Goal: Task Accomplishment & Management: Use online tool/utility

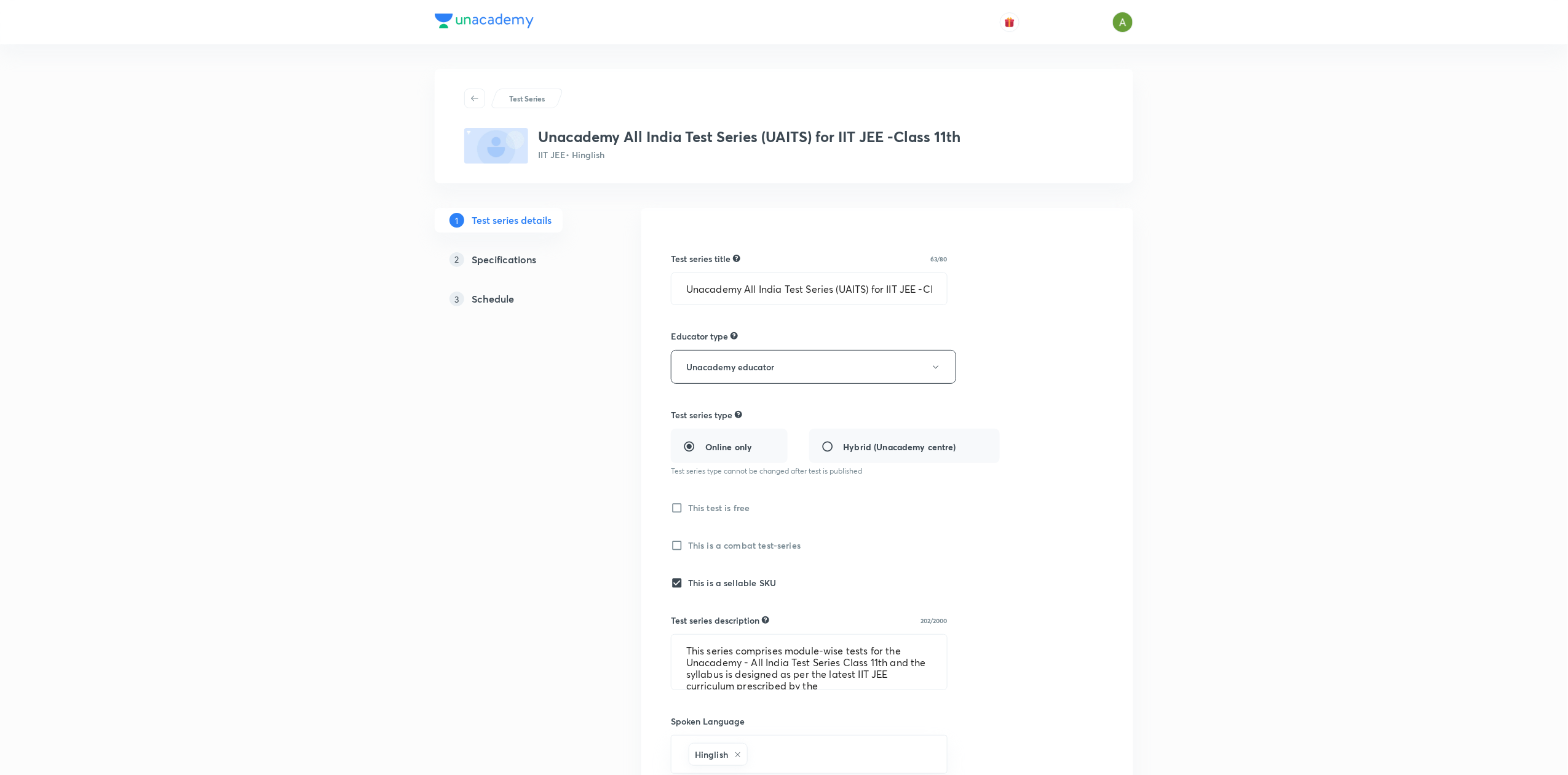
scroll to position [325, 0]
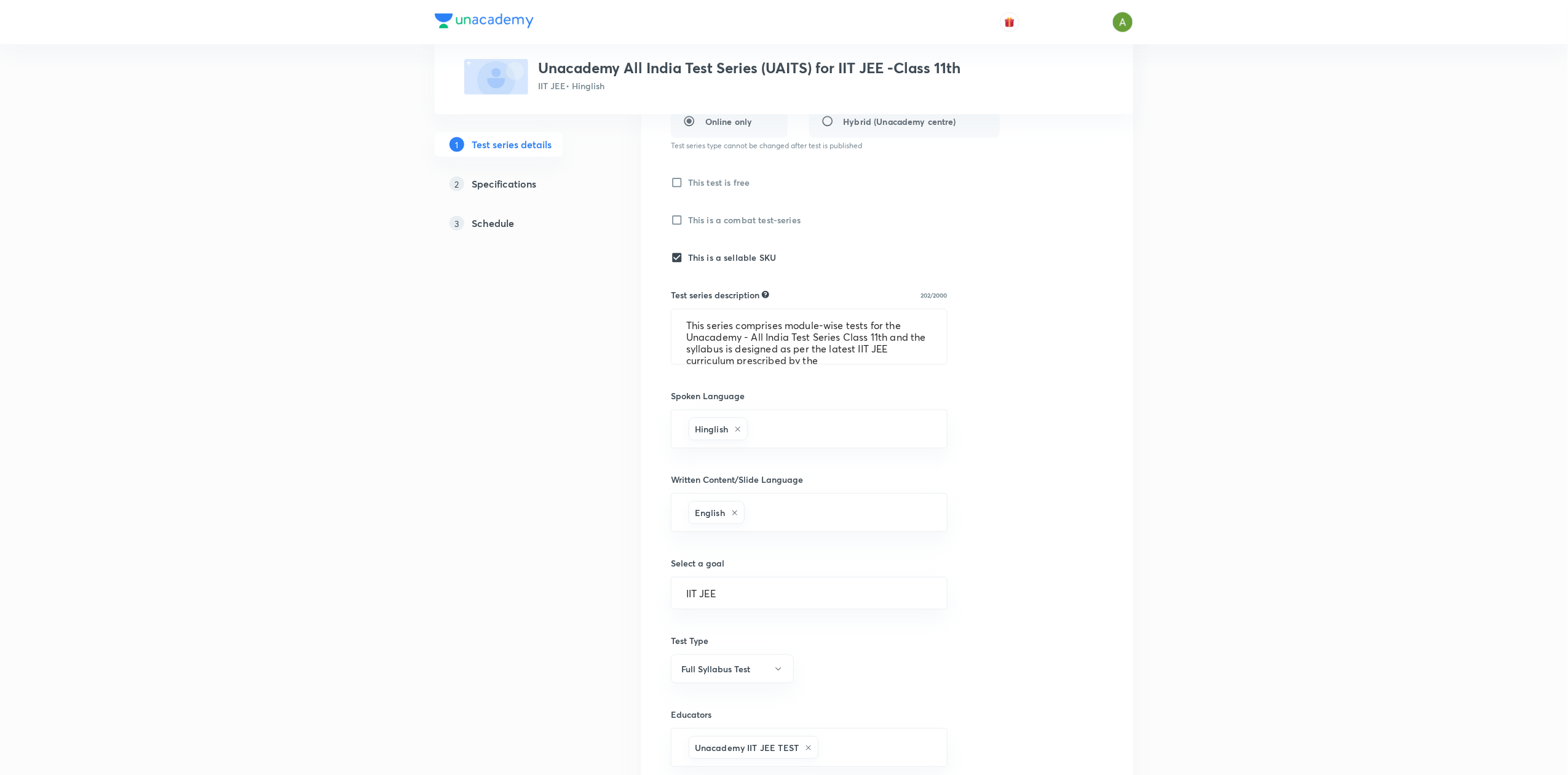
click at [512, 220] on h5 "Schedule" at bounding box center [492, 222] width 43 height 15
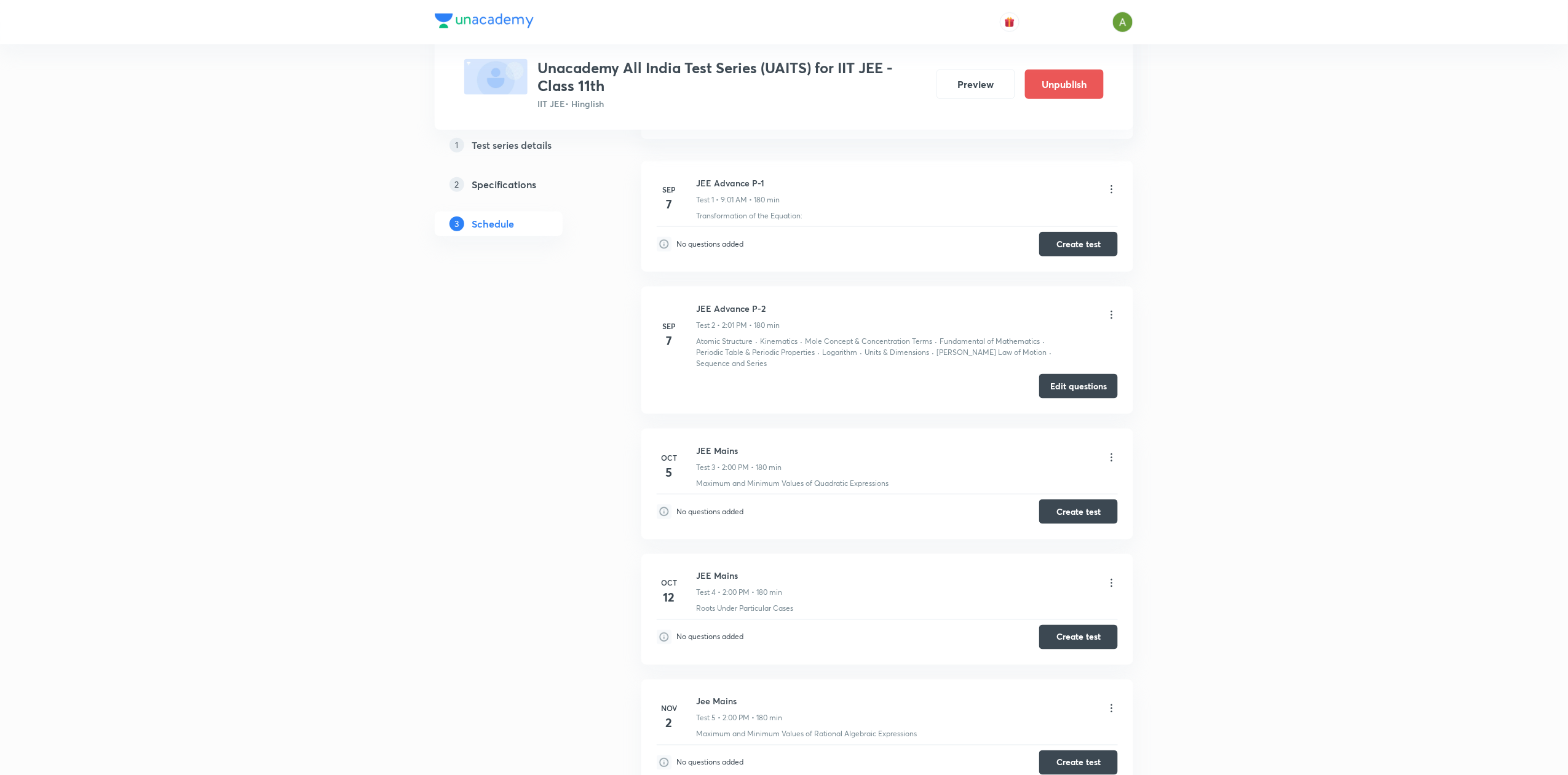
scroll to position [23, 0]
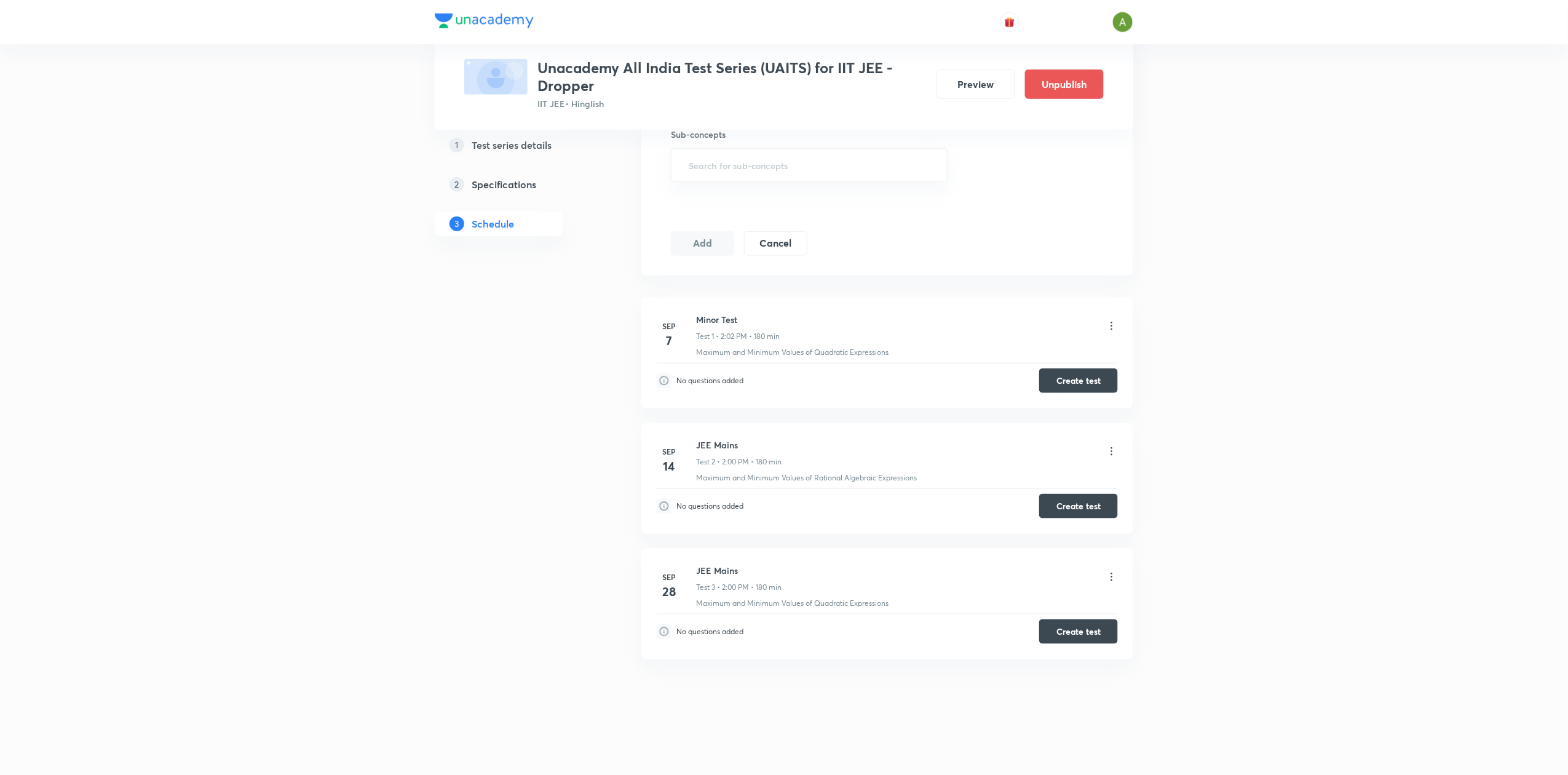
scroll to position [473, 0]
